Goal: Transaction & Acquisition: Obtain resource

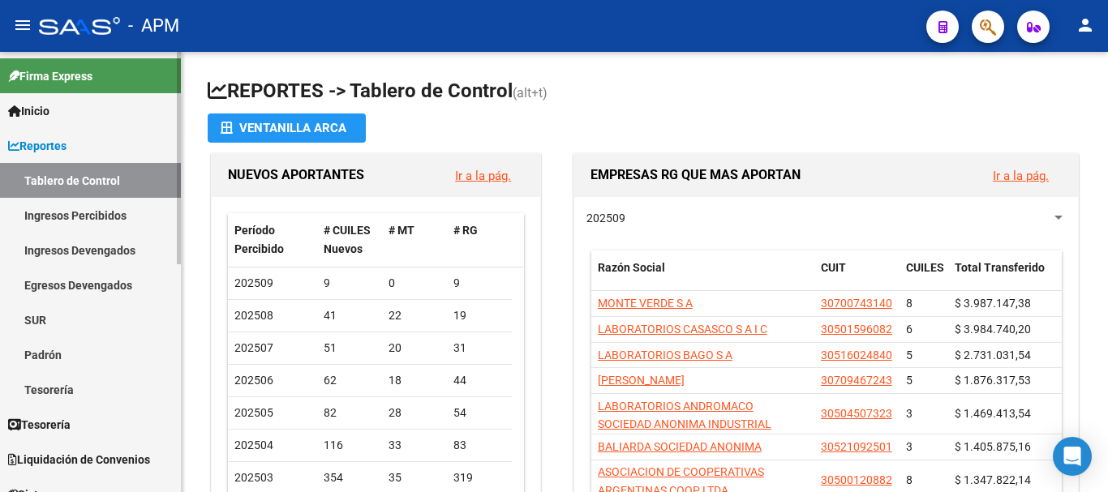
click at [144, 103] on link "Inicio" at bounding box center [90, 110] width 181 height 35
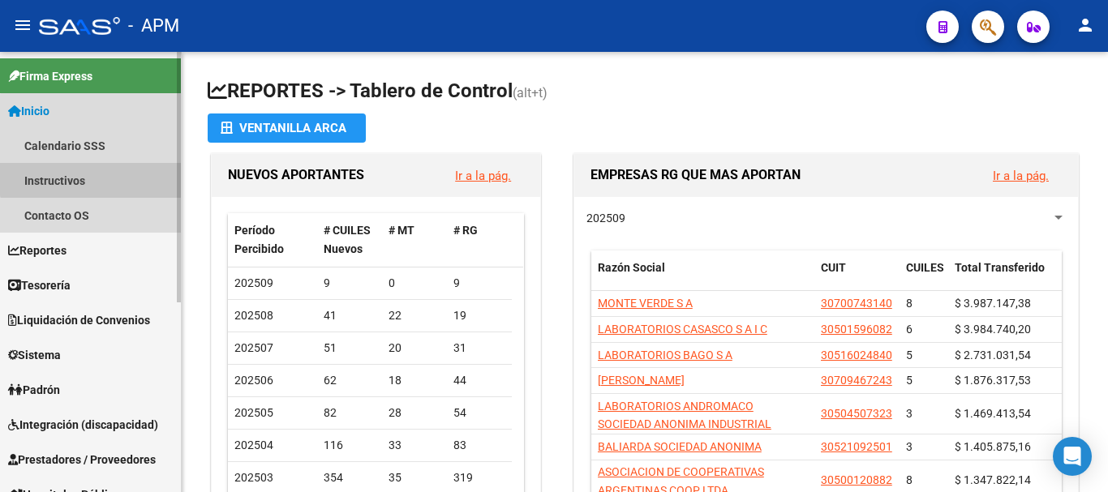
click at [105, 174] on link "Instructivos" at bounding box center [90, 180] width 181 height 35
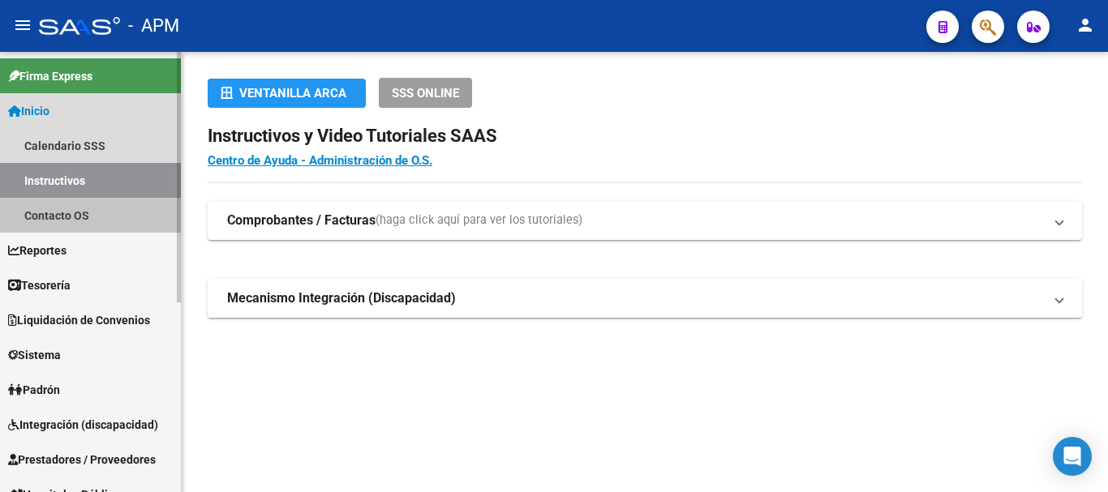
click at [82, 206] on link "Contacto OS" at bounding box center [90, 215] width 181 height 35
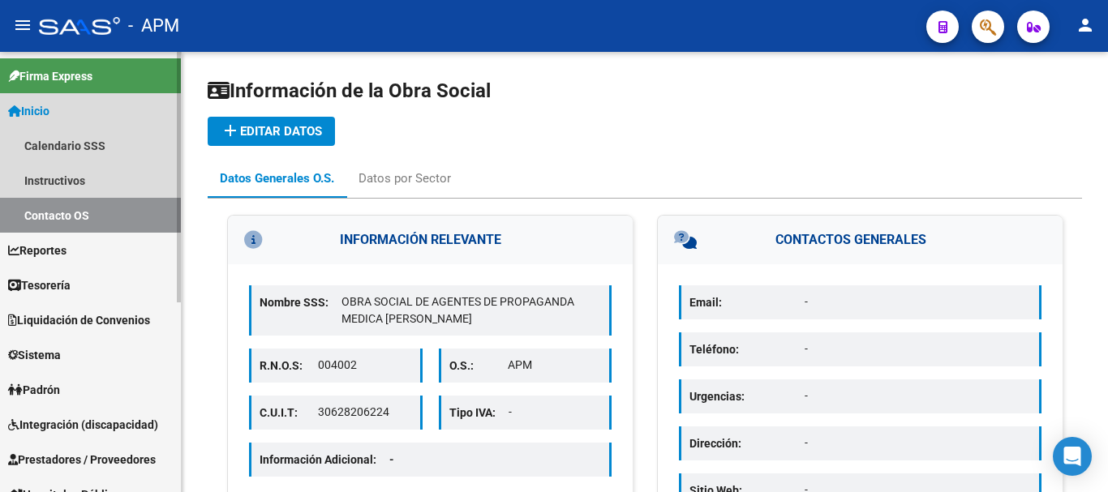
click at [103, 107] on link "Inicio" at bounding box center [90, 110] width 181 height 35
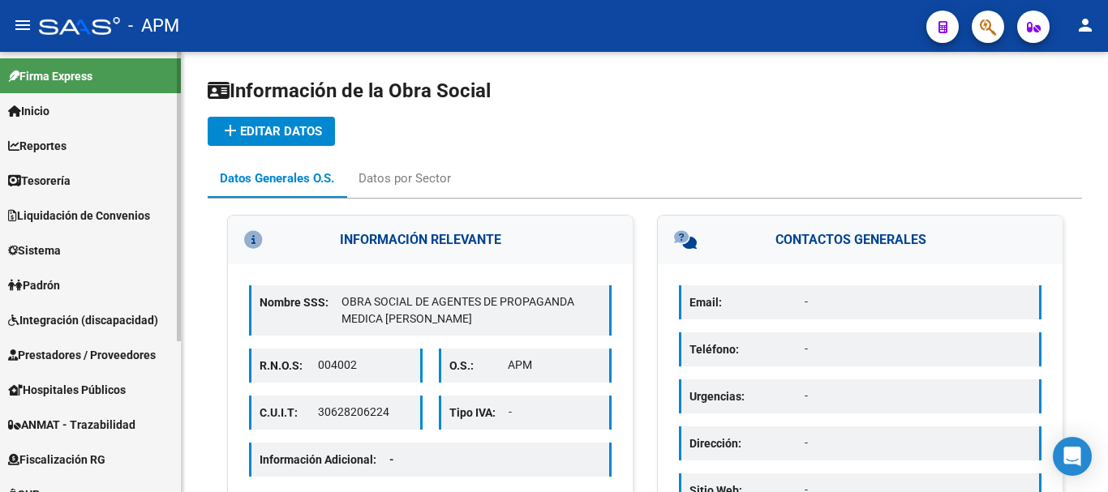
click at [98, 119] on link "Inicio" at bounding box center [90, 110] width 181 height 35
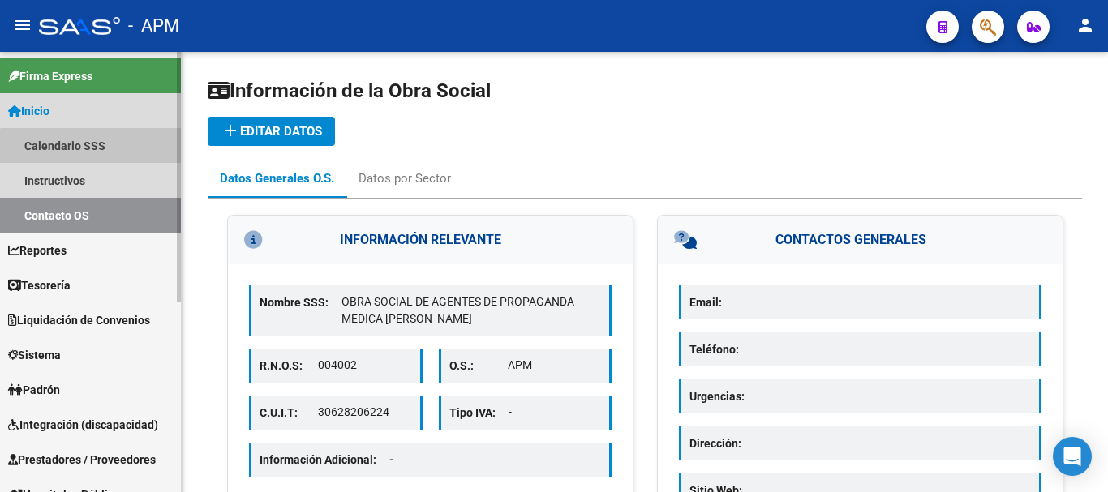
click at [93, 148] on link "Calendario SSS" at bounding box center [90, 145] width 181 height 35
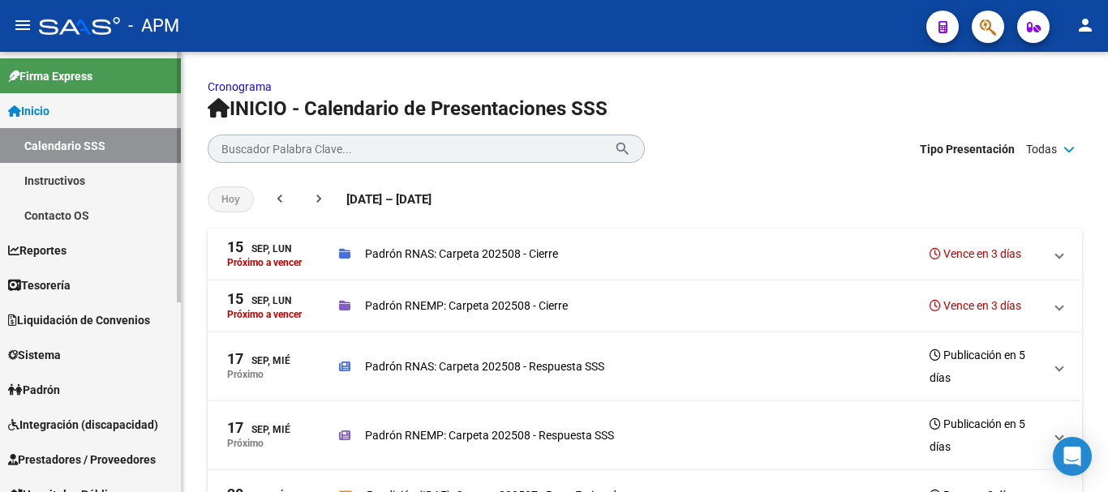
click at [75, 112] on link "Inicio" at bounding box center [90, 110] width 181 height 35
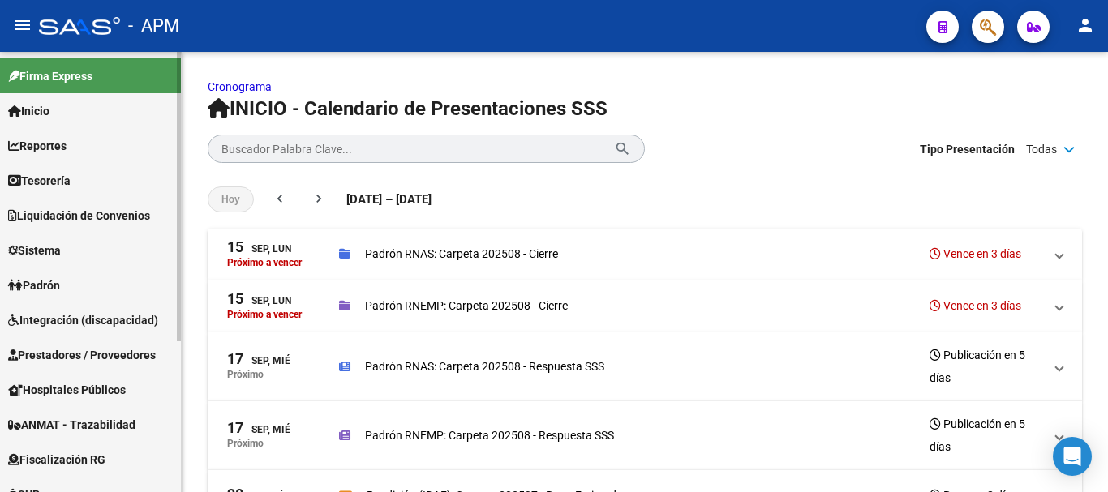
click at [125, 150] on link "Reportes" at bounding box center [90, 145] width 181 height 35
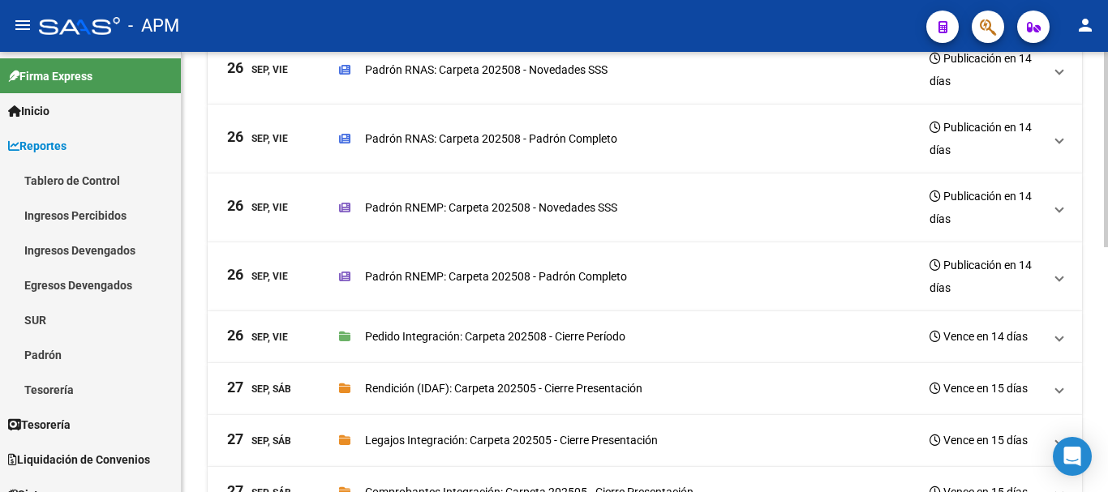
scroll to position [552, 0]
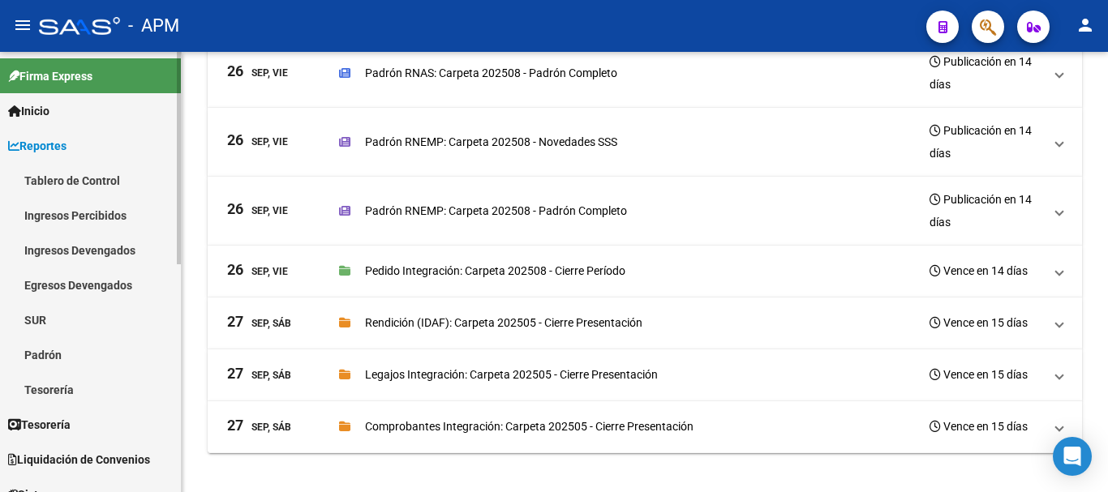
click at [82, 360] on link "Padrón" at bounding box center [90, 354] width 181 height 35
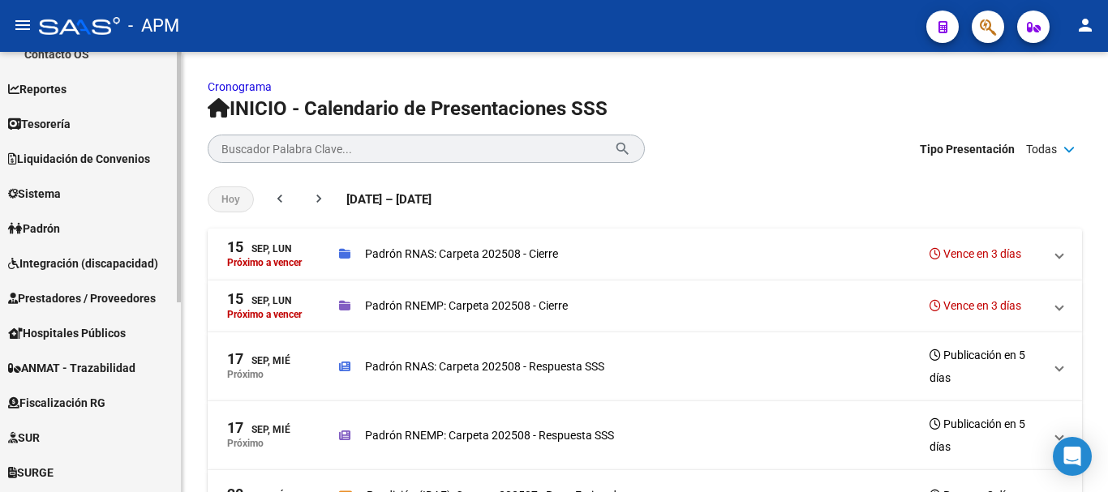
scroll to position [162, 0]
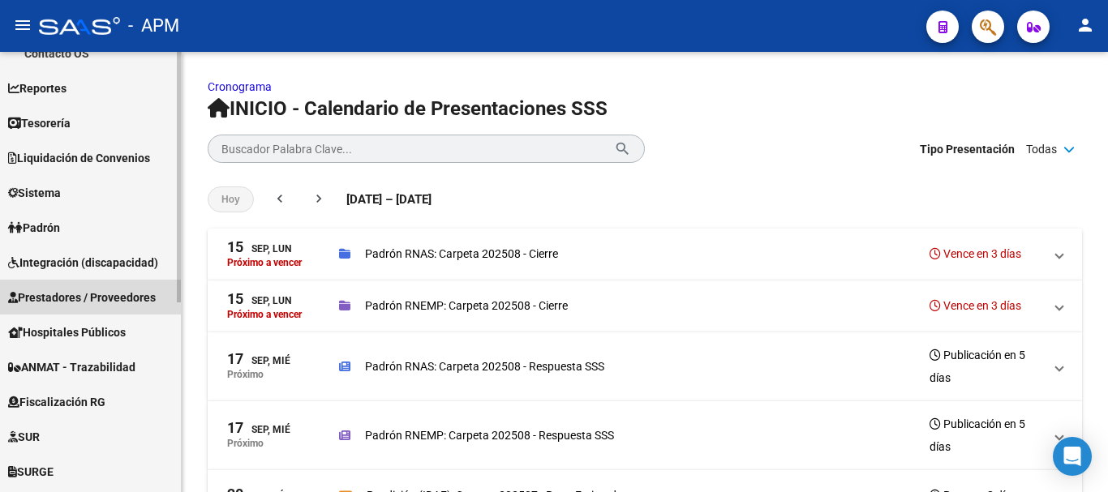
click at [122, 298] on span "Prestadores / Proveedores" at bounding box center [82, 298] width 148 height 18
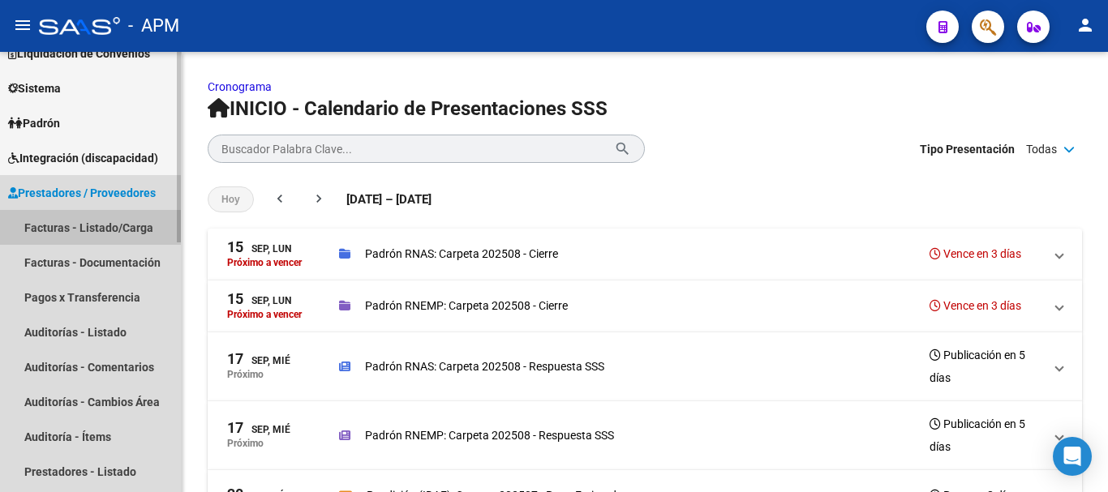
click at [127, 227] on link "Facturas - Listado/Carga" at bounding box center [90, 227] width 181 height 35
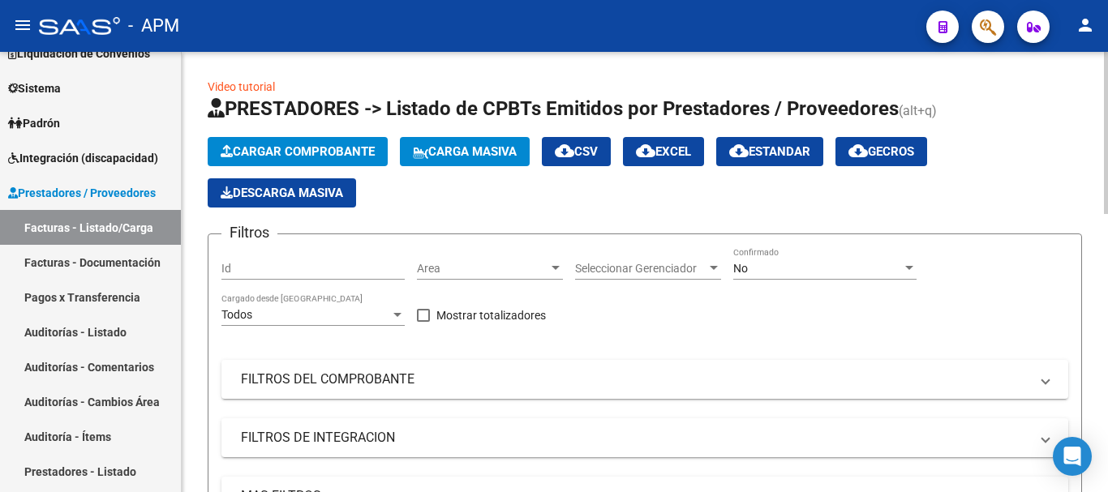
click at [811, 267] on div "No" at bounding box center [817, 269] width 169 height 14
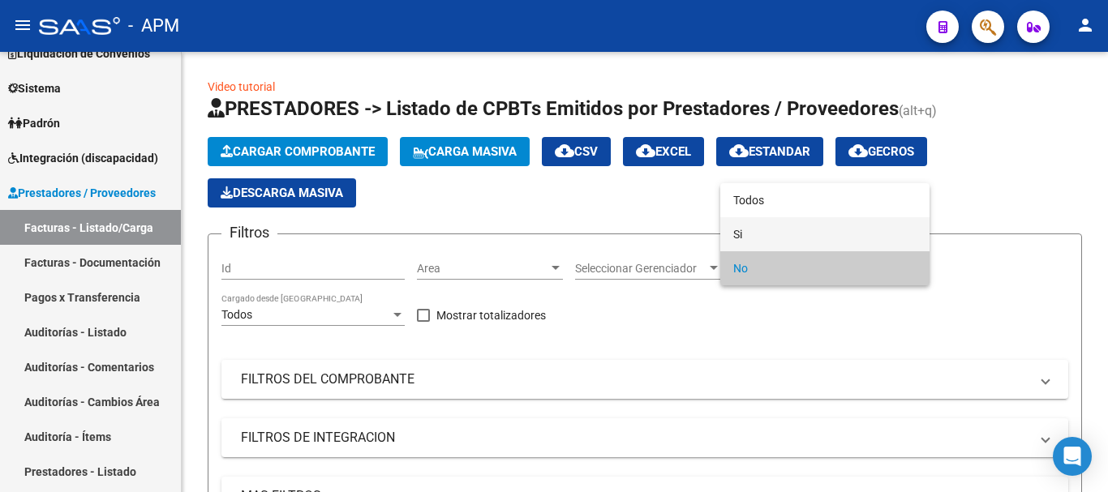
click at [804, 234] on span "Si" at bounding box center [824, 234] width 183 height 34
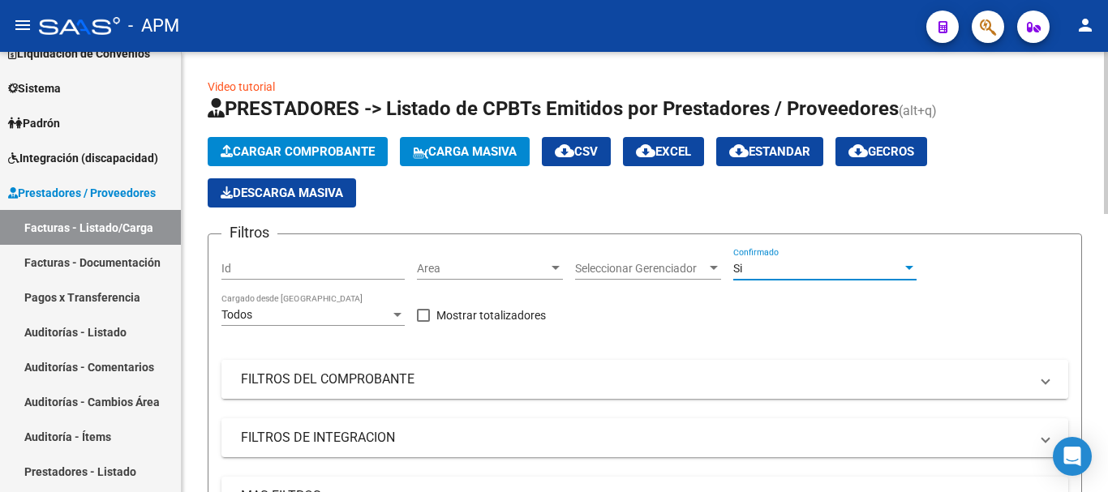
click at [734, 373] on mat-panel-title "FILTROS DEL COMPROBANTE" at bounding box center [635, 380] width 788 height 18
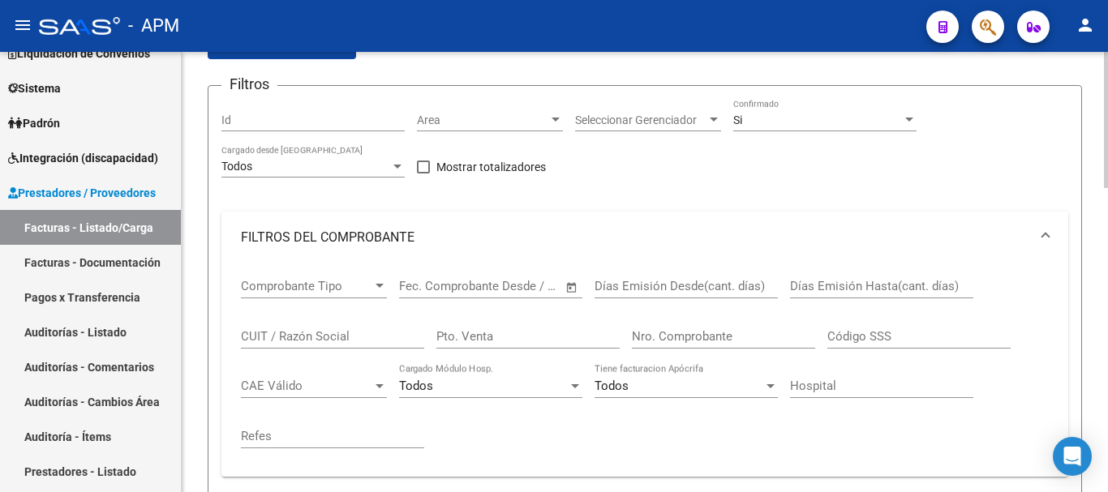
scroll to position [162, 0]
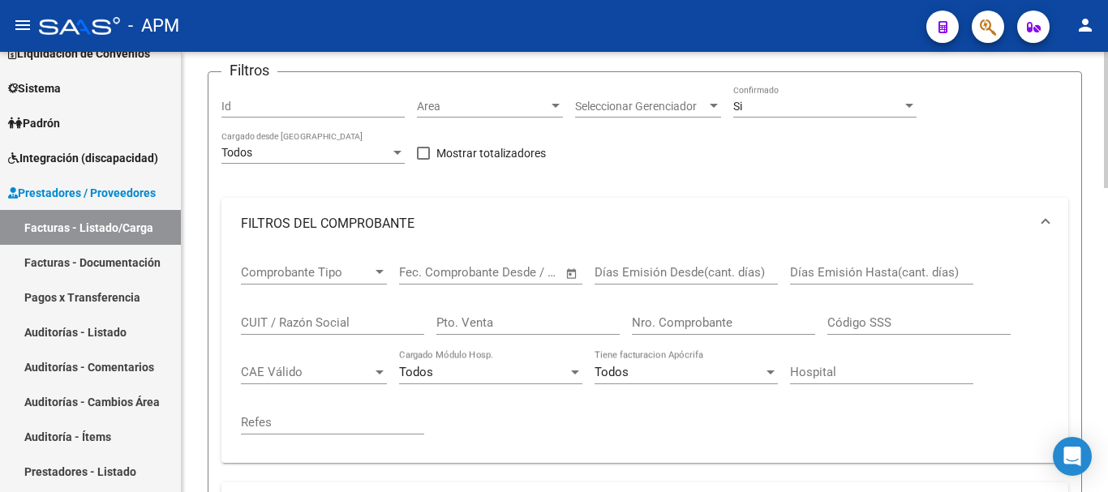
click at [539, 326] on input "Pto. Venta" at bounding box center [527, 322] width 183 height 15
type input "94"
click at [702, 327] on input "Nro. Comprobante" at bounding box center [723, 322] width 183 height 15
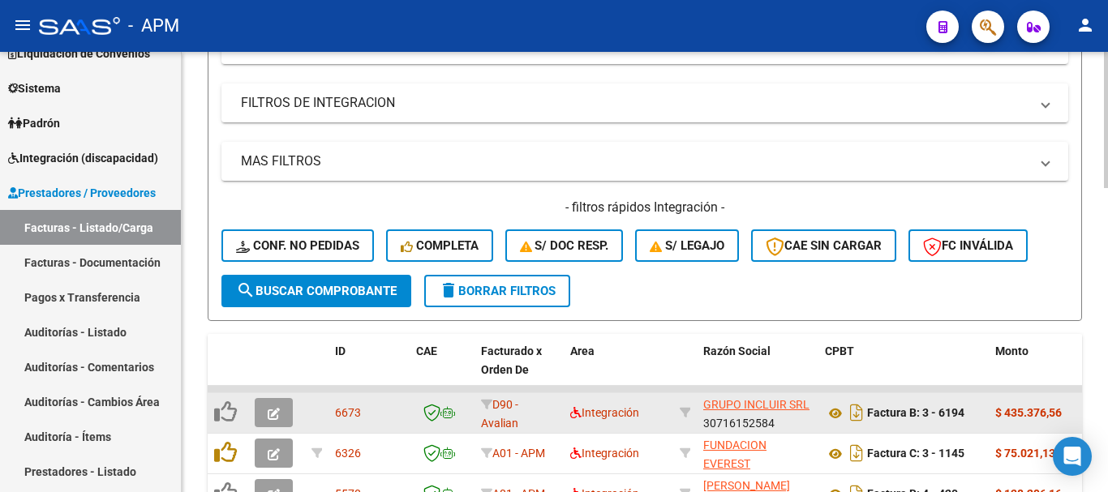
scroll to position [649, 0]
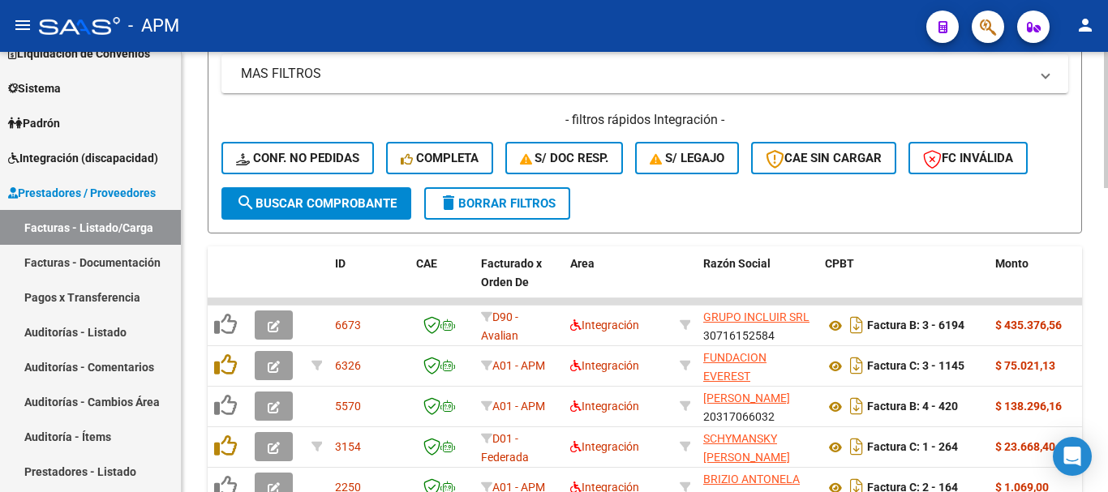
type input "148"
click at [348, 207] on span "search Buscar Comprobante" at bounding box center [316, 203] width 161 height 15
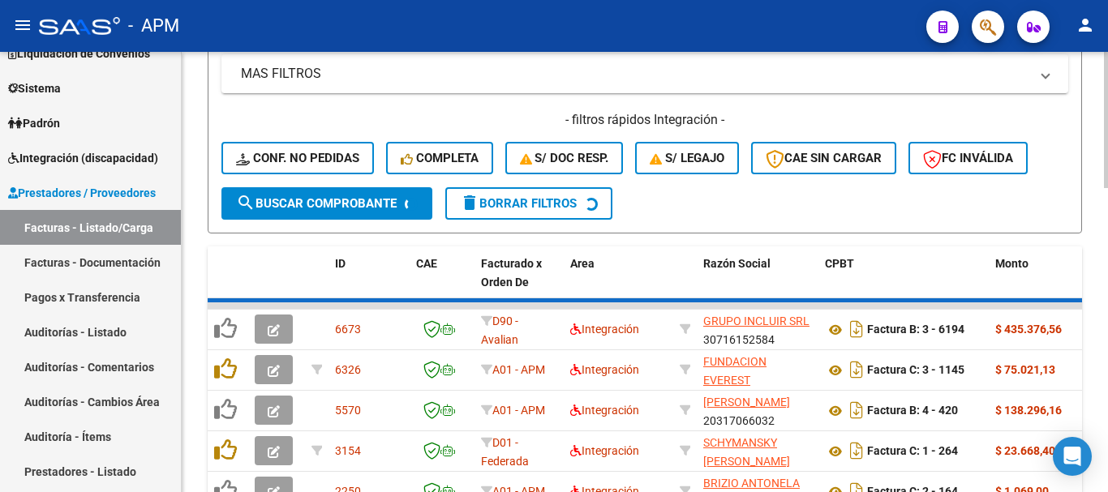
scroll to position [614, 0]
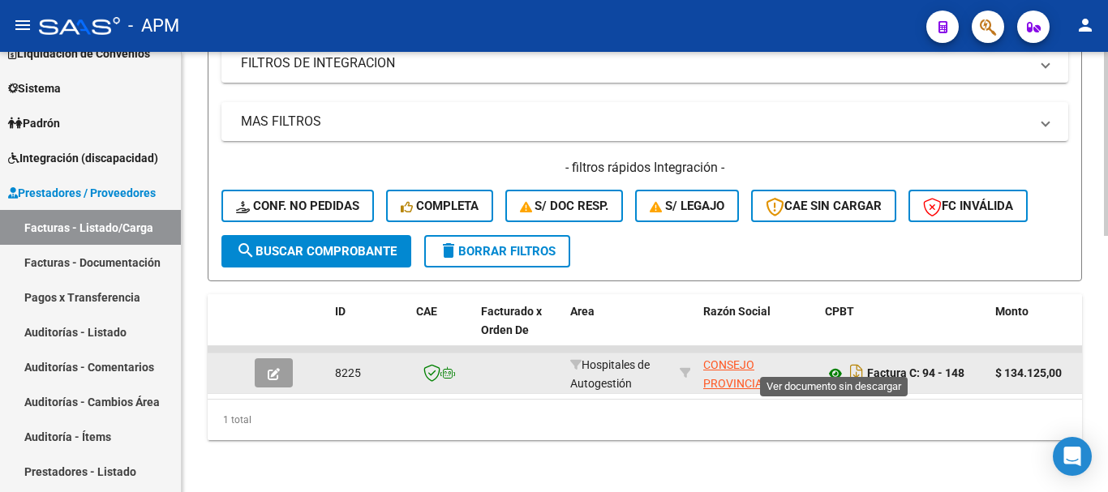
click at [827, 364] on icon at bounding box center [835, 373] width 21 height 19
click at [833, 364] on icon at bounding box center [835, 373] width 21 height 19
click at [835, 364] on icon at bounding box center [835, 373] width 21 height 19
